Goal: Task Accomplishment & Management: Manage account settings

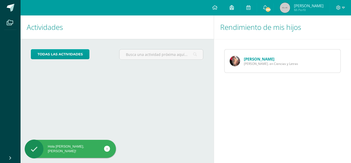
click at [234, 8] on icon at bounding box center [232, 7] width 4 height 5
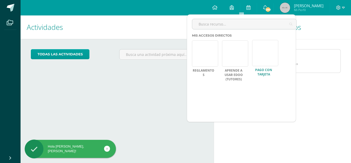
click at [266, 57] on link at bounding box center [265, 53] width 26 height 26
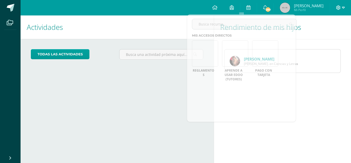
click at [340, 9] on icon at bounding box center [339, 7] width 4 height 4
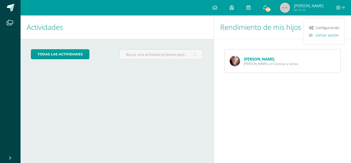
click at [329, 34] on span "Cerrar sesión" at bounding box center [327, 35] width 23 height 5
